Goal: Information Seeking & Learning: Learn about a topic

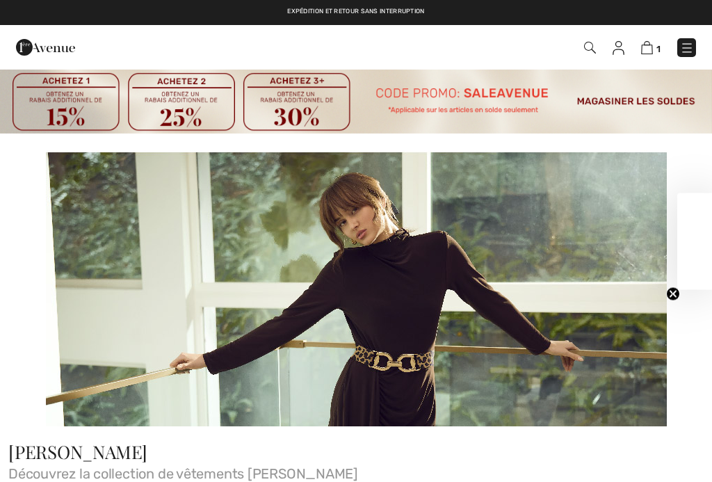
checkbox input "true"
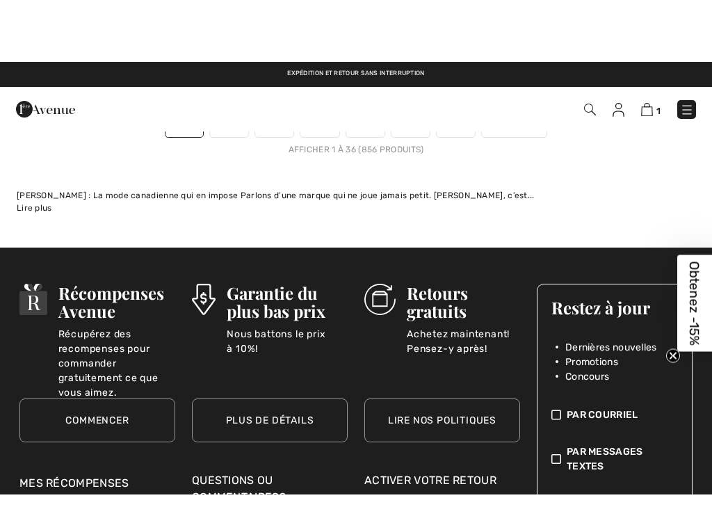
scroll to position [11055, 0]
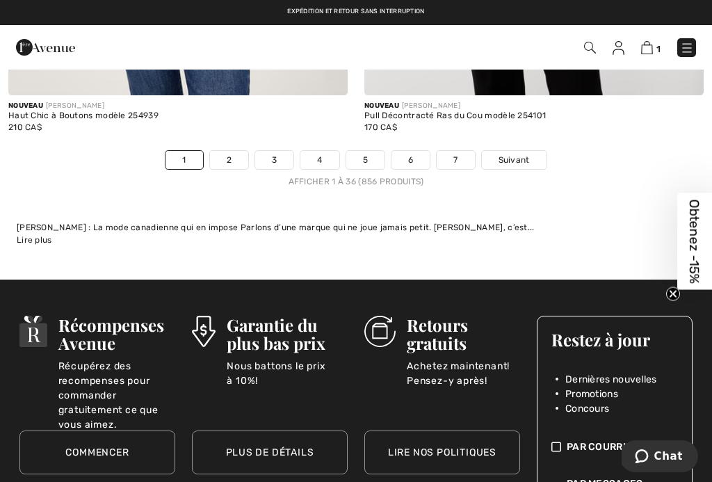
click at [544, 21] on div "Expédition et retour sans interruption Livraison gratuite dès 99$ | Retours gra…" at bounding box center [356, 12] width 712 height 25
click at [544, 17] on div "Expédition et retour sans interruption Livraison gratuite dès 99$ | Retours gra…" at bounding box center [356, 12] width 712 height 25
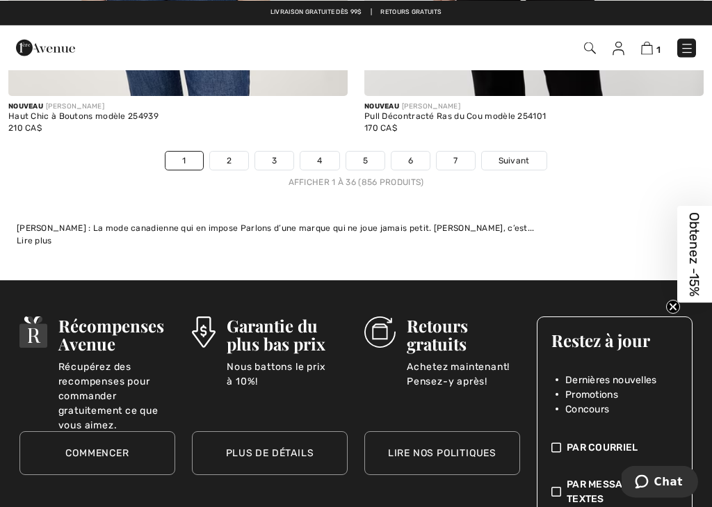
scroll to position [11030, 0]
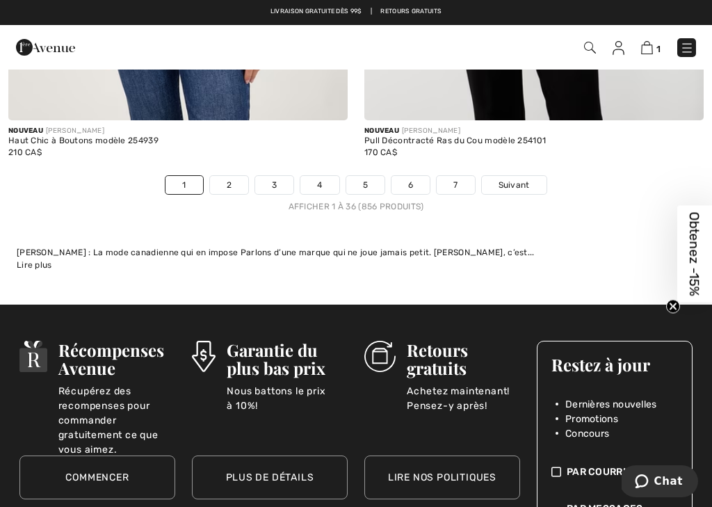
click at [530, 178] on link "Suivant" at bounding box center [514, 185] width 65 height 18
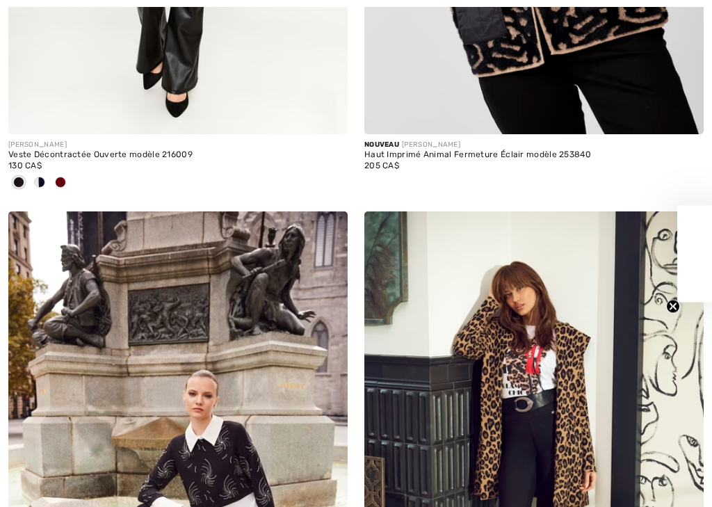
checkbox input "true"
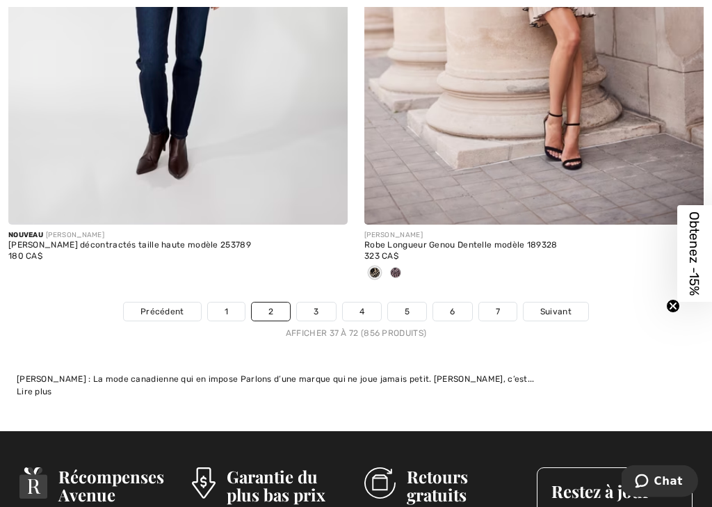
scroll to position [10901, 0]
click at [569, 305] on span "Suivant" at bounding box center [555, 311] width 31 height 13
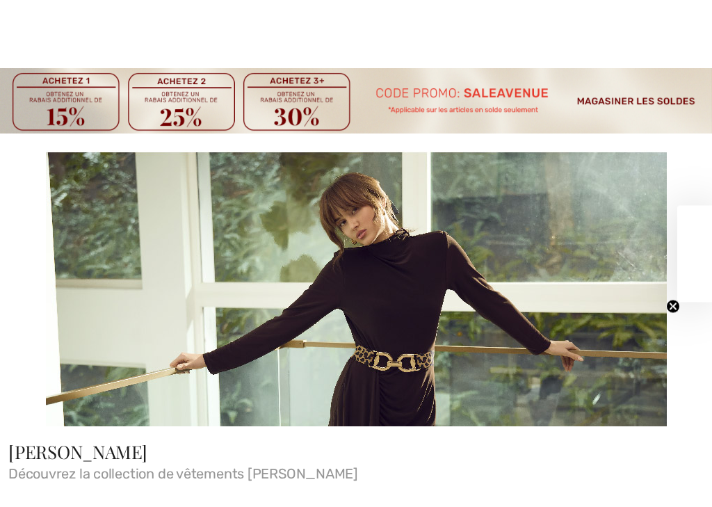
checkbox input "true"
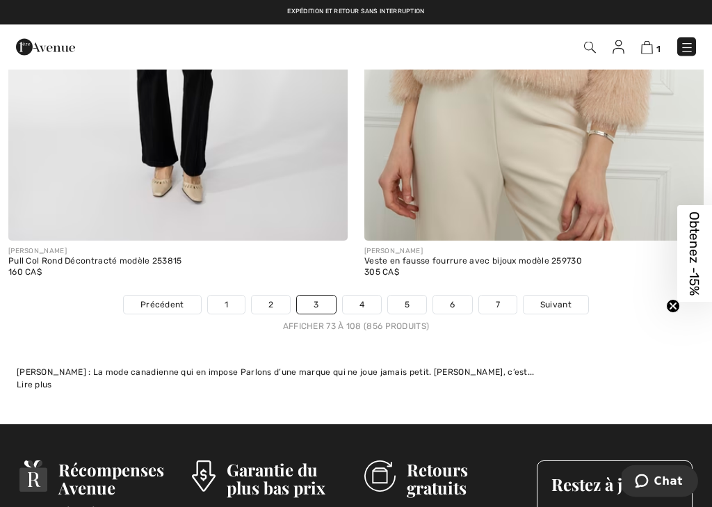
scroll to position [10730, 0]
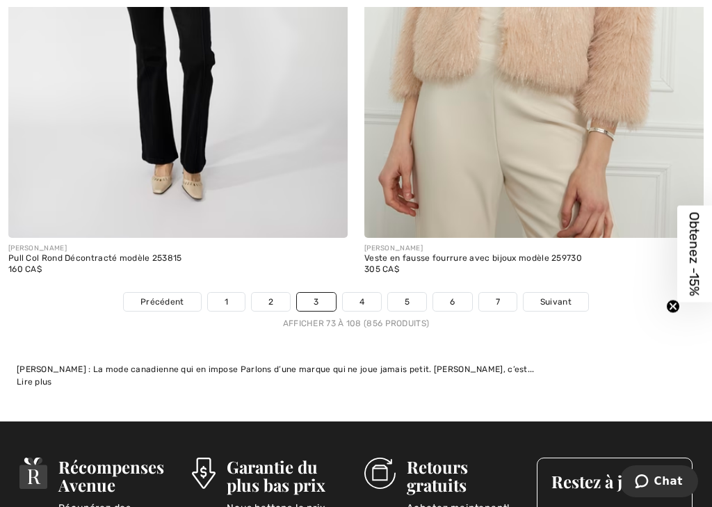
click at [576, 293] on link "Suivant" at bounding box center [556, 302] width 65 height 18
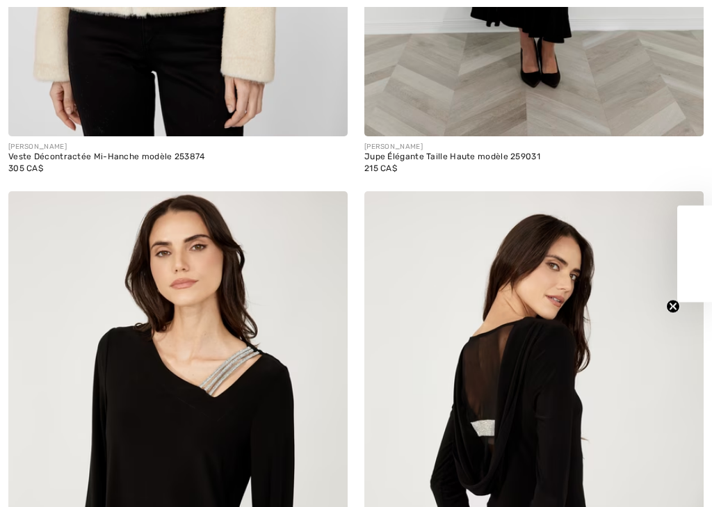
checkbox input "true"
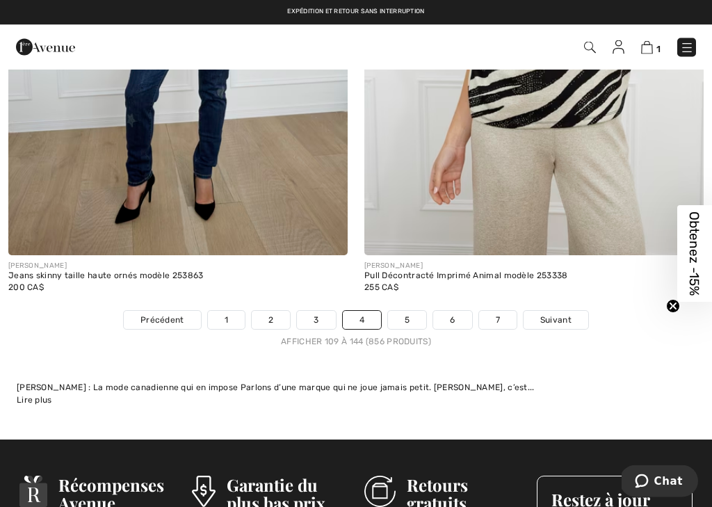
scroll to position [10849, 0]
click at [560, 314] on span "Suivant" at bounding box center [555, 320] width 31 height 13
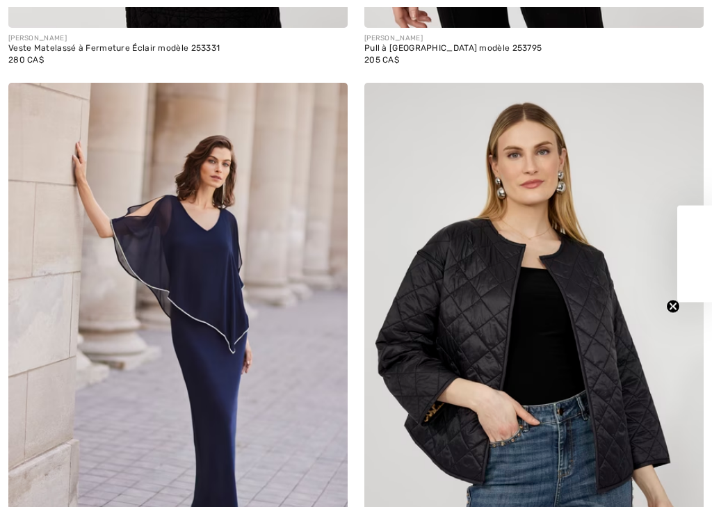
checkbox input "true"
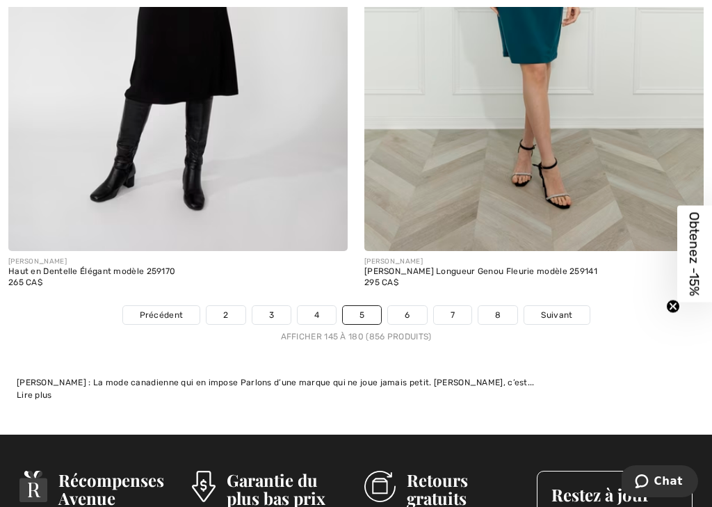
scroll to position [10854, 0]
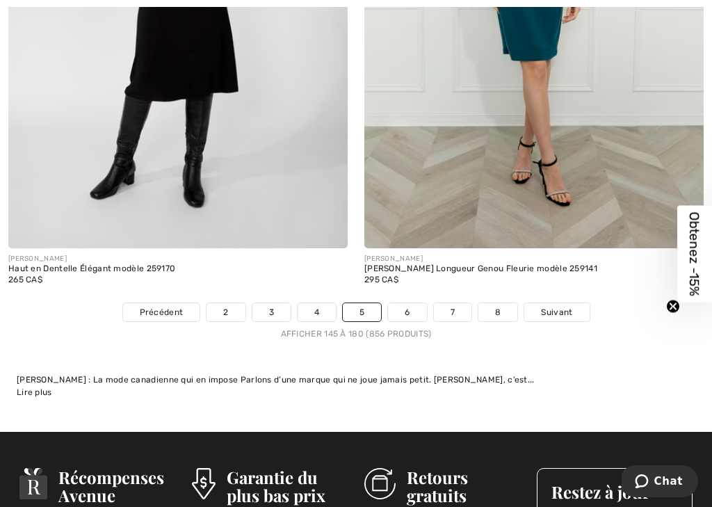
click at [568, 303] on link "Suivant" at bounding box center [556, 312] width 65 height 18
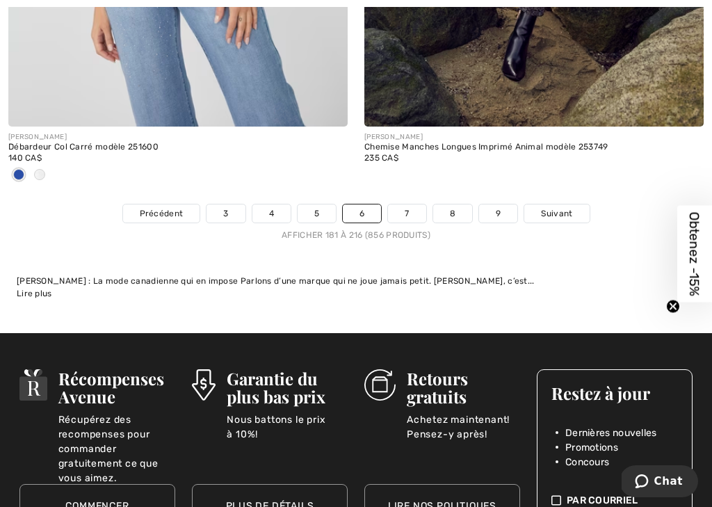
scroll to position [10784, 0]
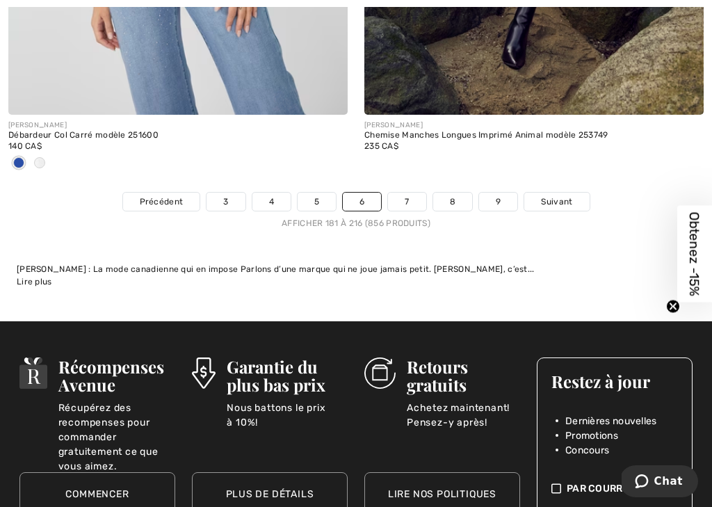
click at [567, 195] on span "Suivant" at bounding box center [556, 201] width 31 height 13
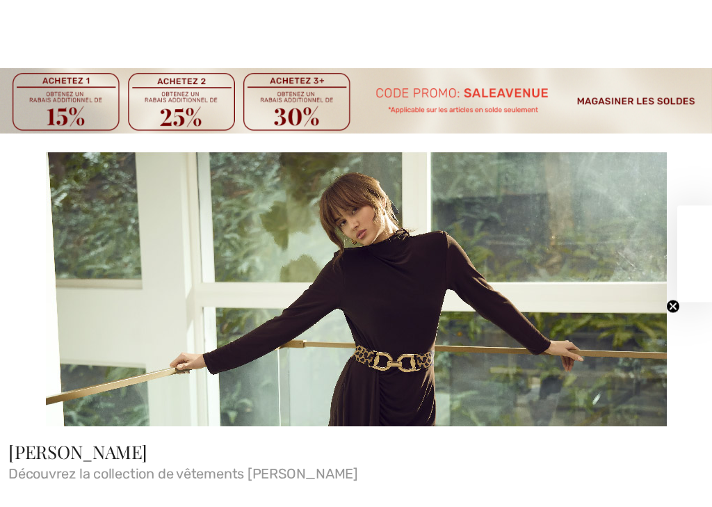
checkbox input "true"
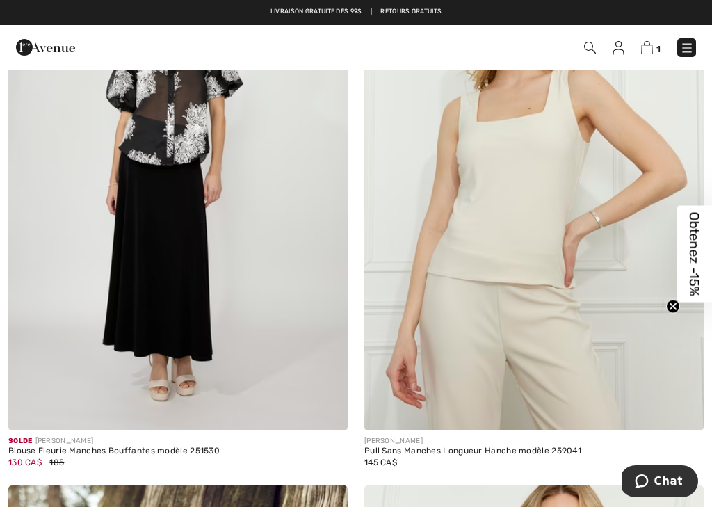
scroll to position [2372, 0]
click at [557, 252] on img at bounding box center [533, 176] width 339 height 509
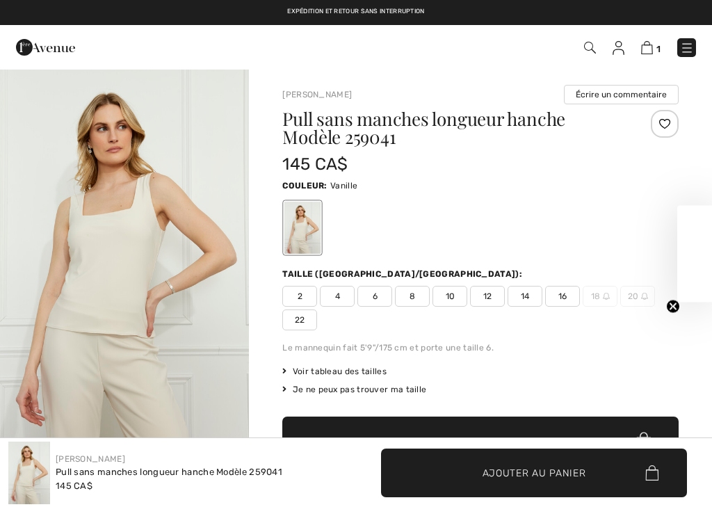
click at [692, 42] on img at bounding box center [687, 48] width 14 height 14
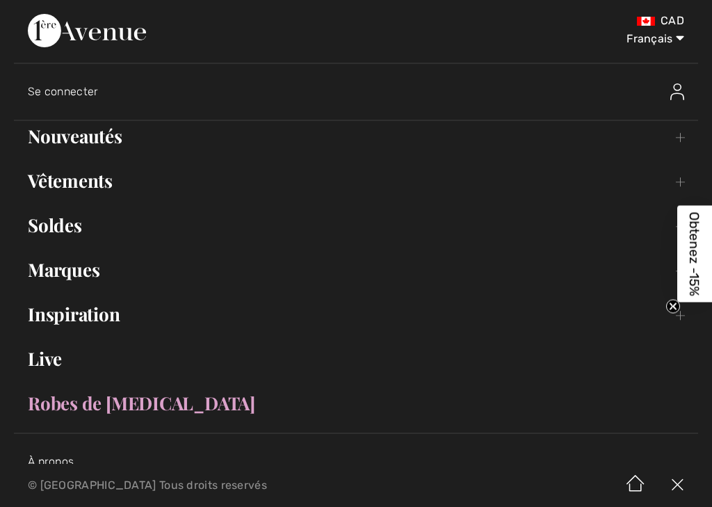
click at [106, 144] on link "Nouveautés Toggle submenu" at bounding box center [356, 136] width 684 height 31
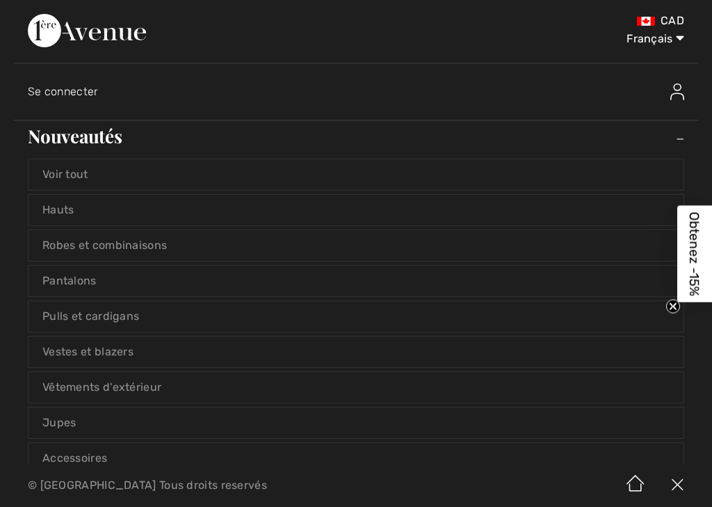
click at [158, 211] on link "Hauts" at bounding box center [356, 210] width 655 height 31
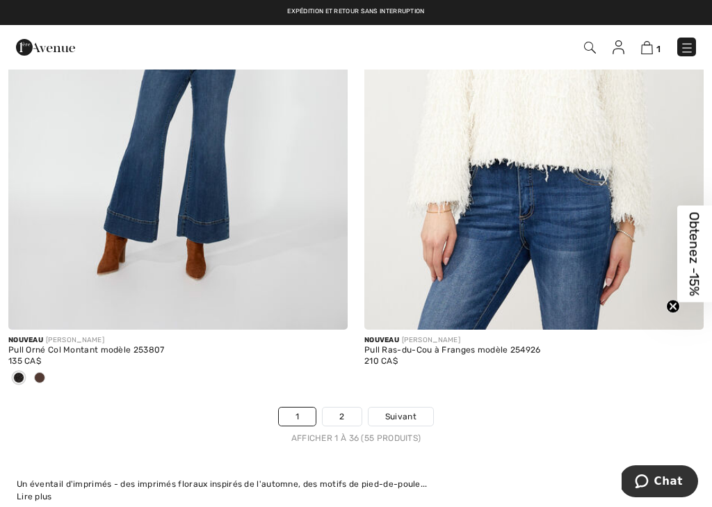
scroll to position [10607, 0]
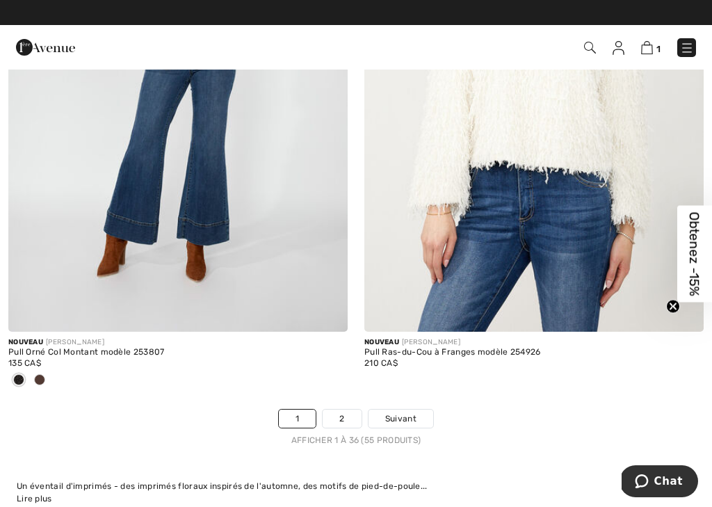
click at [419, 410] on link "Suivant" at bounding box center [400, 419] width 65 height 18
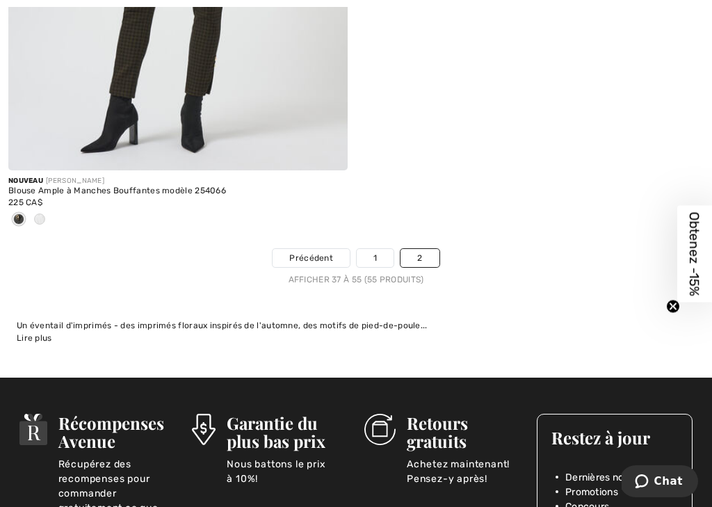
scroll to position [5926, 0]
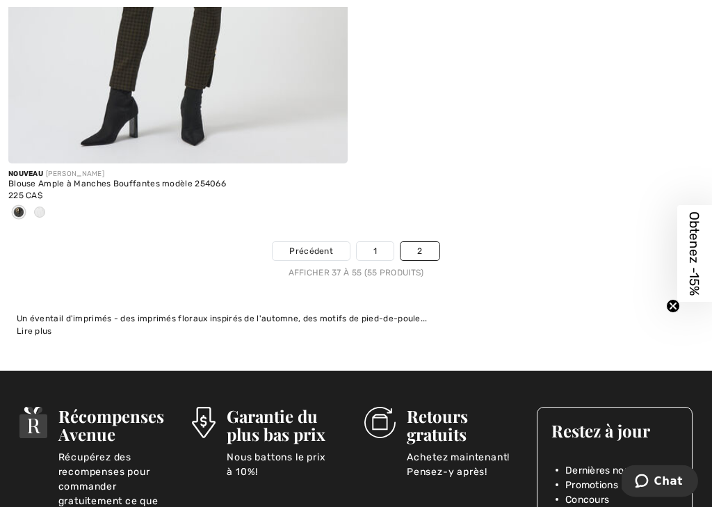
click at [431, 252] on link "2" at bounding box center [419, 252] width 38 height 18
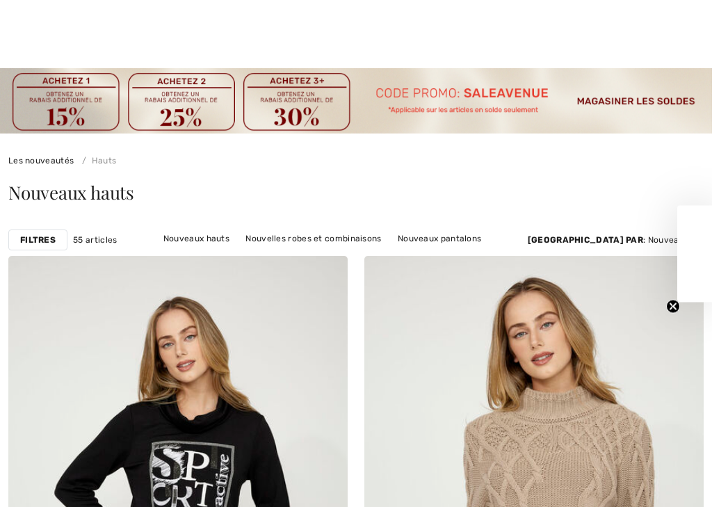
checkbox input "true"
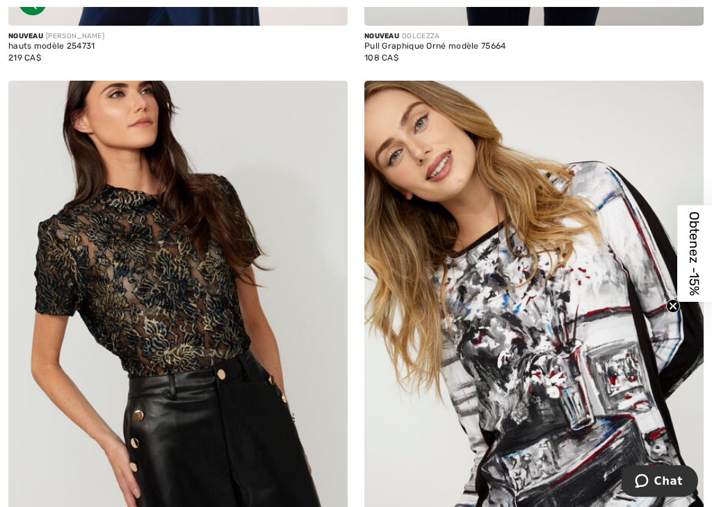
scroll to position [1947, 0]
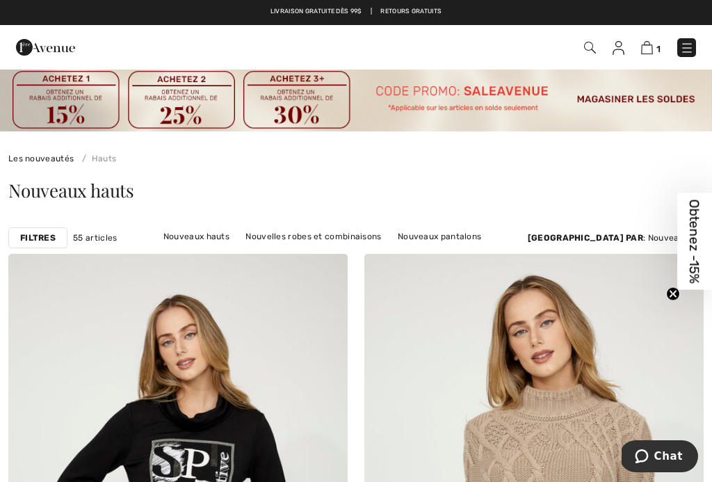
scroll to position [0, 0]
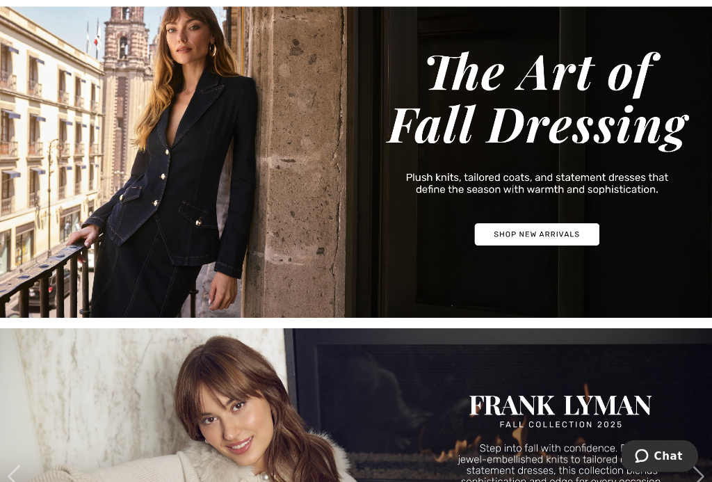
scroll to position [159, 0]
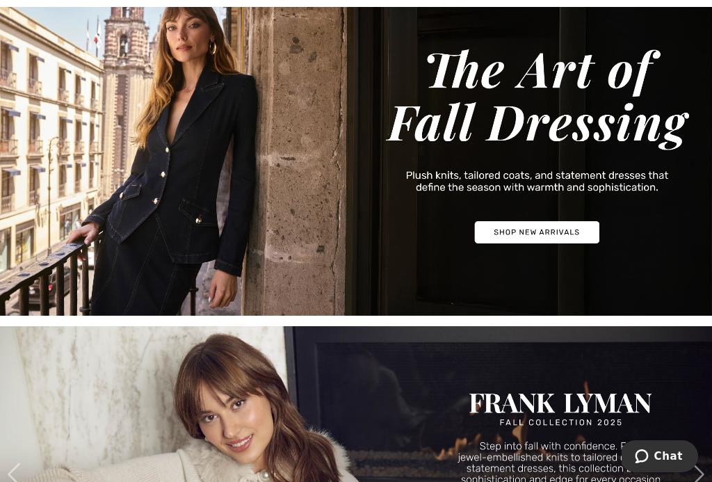
click at [562, 238] on img at bounding box center [356, 144] width 712 height 341
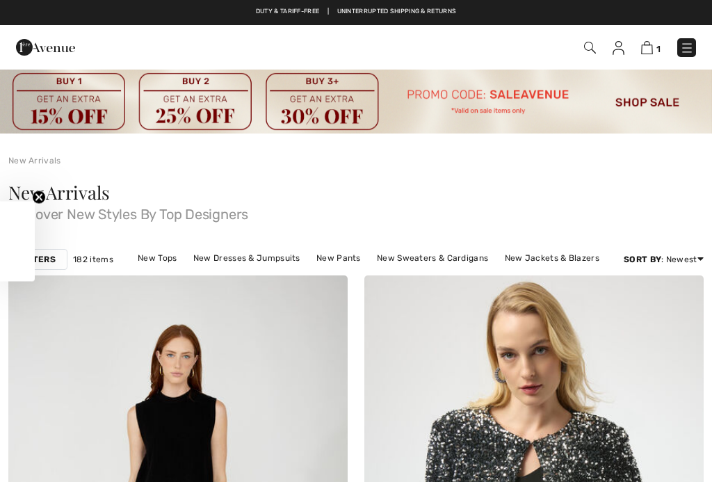
checkbox input "true"
click at [159, 245] on div "Filters 182 items New Tops New Dresses & Jumpsuits New Pants New Sweaters & Car…" at bounding box center [356, 259] width 712 height 32
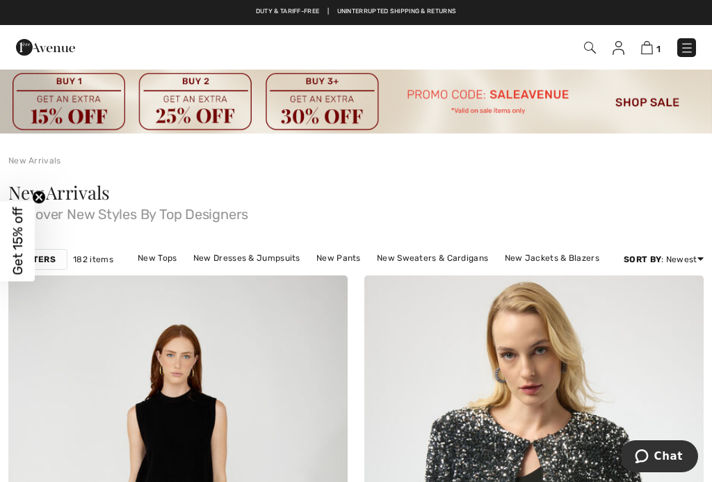
click at [170, 258] on link "New Tops" at bounding box center [157, 258] width 53 height 18
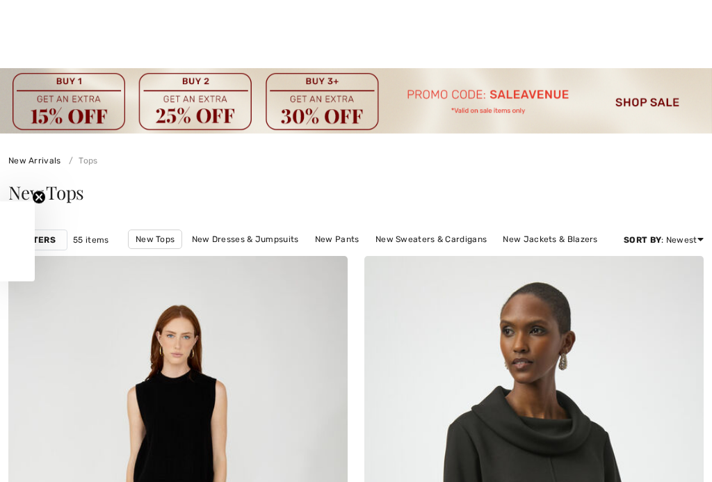
checkbox input "true"
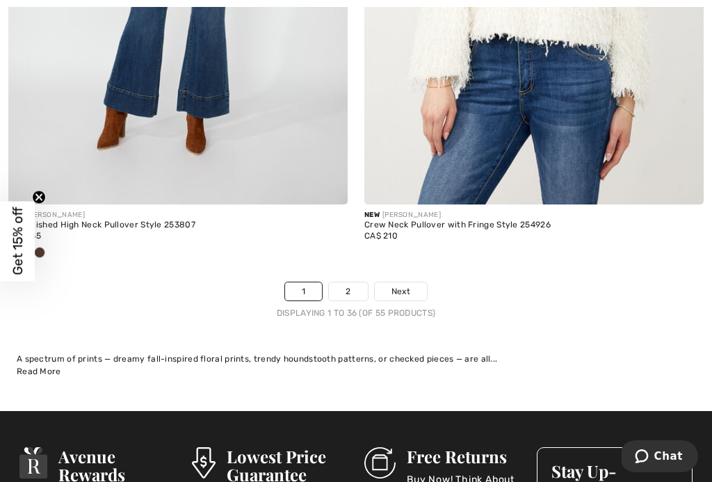
scroll to position [10737, 0]
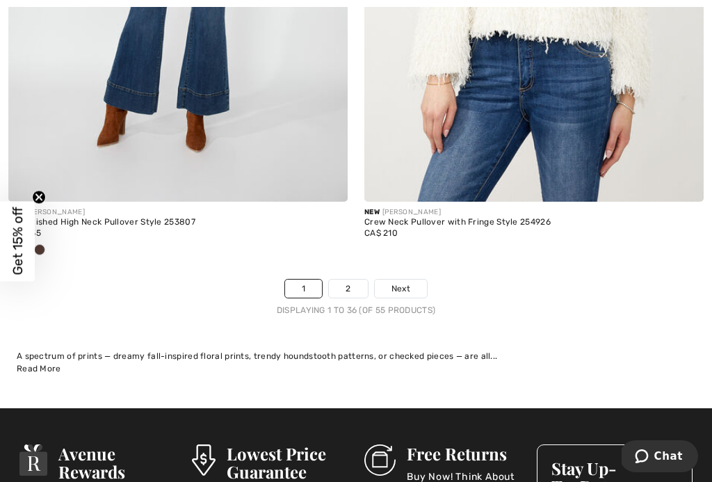
click at [405, 282] on span "Next" at bounding box center [400, 288] width 19 height 13
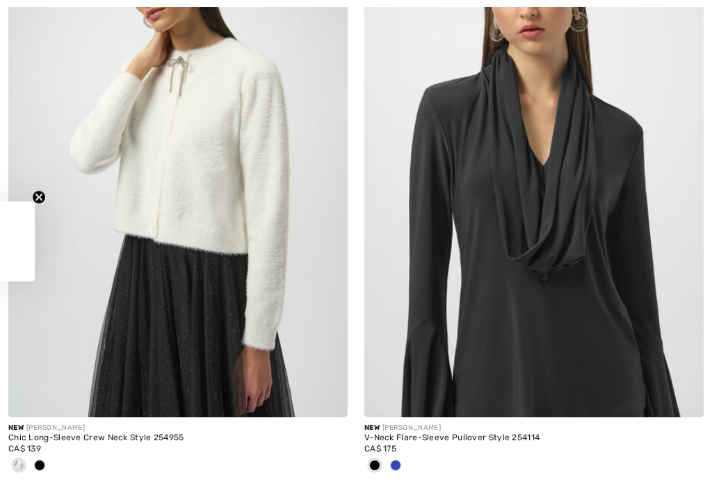
checkbox input "true"
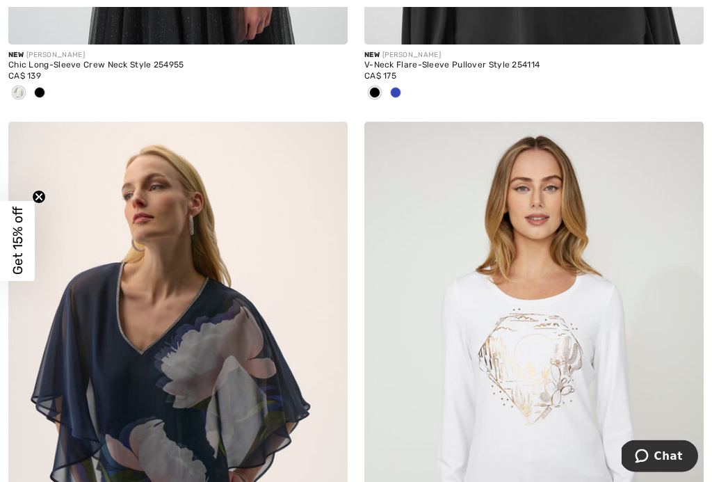
scroll to position [1386, 0]
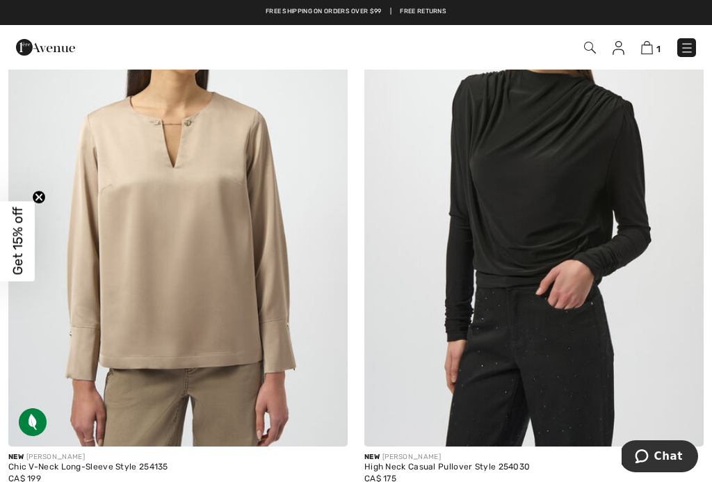
click at [555, 5] on div "Duty & tariff-free | Uninterrupted shipping & returns Free shipping on orders o…" at bounding box center [356, 12] width 712 height 25
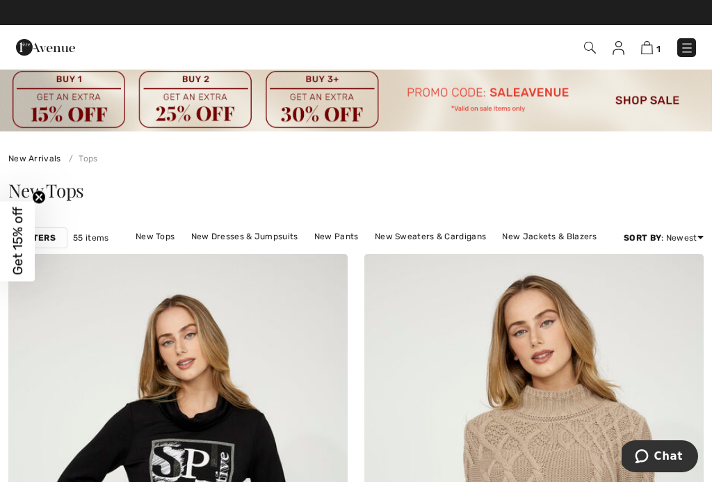
scroll to position [0, 0]
